Goal: Find specific page/section: Find specific page/section

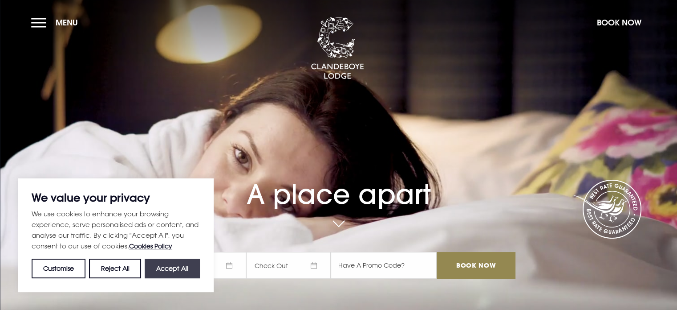
click at [167, 266] on button "Accept All" at bounding box center [172, 268] width 55 height 20
checkbox input "true"
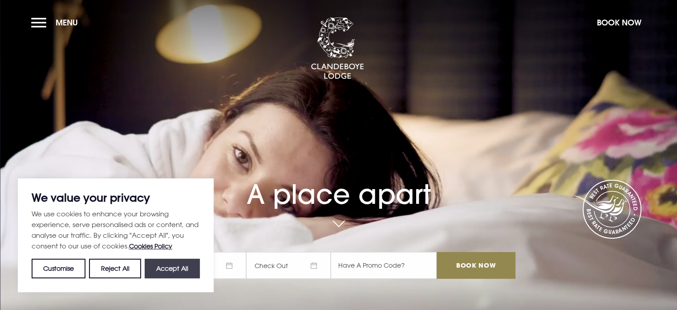
checkbox input "true"
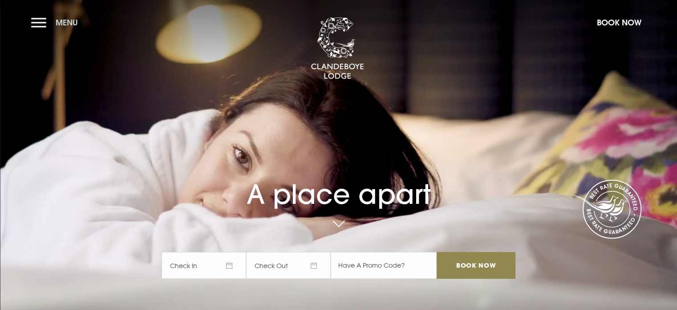
click at [44, 21] on button "Menu" at bounding box center [56, 22] width 51 height 19
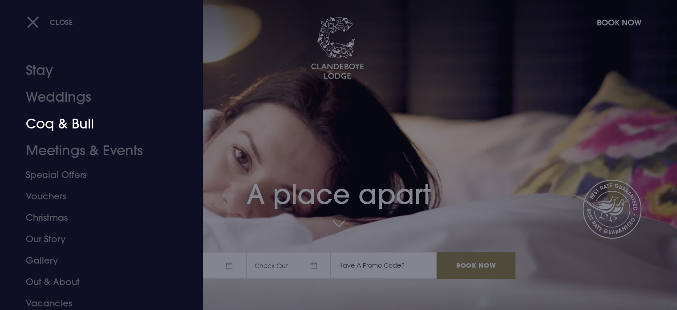
click at [77, 122] on link "Coq & Bull" at bounding box center [96, 123] width 141 height 27
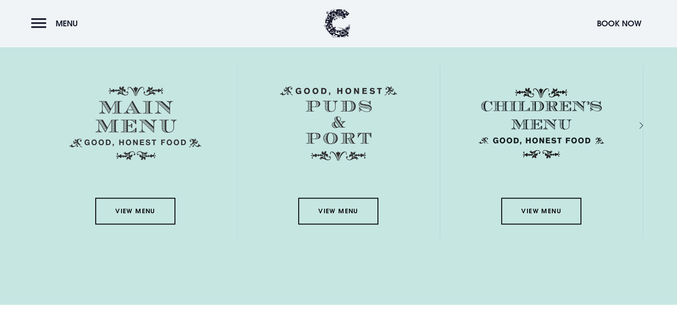
scroll to position [1292, 0]
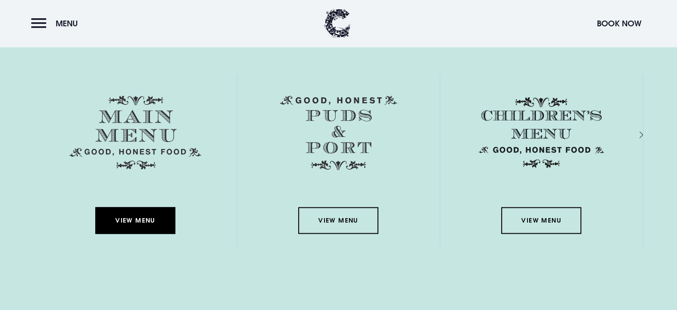
click at [147, 217] on link "View Menu" at bounding box center [135, 220] width 80 height 27
